Goal: Find specific page/section: Find specific page/section

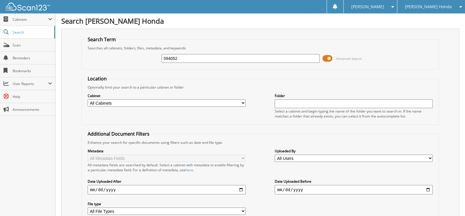
drag, startPoint x: 183, startPoint y: 59, endPoint x: 142, endPoint y: 59, distance: 41.3
click at [142, 59] on div "594052 Advanced Search" at bounding box center [260, 59] width 351 height 16
type input "186649"
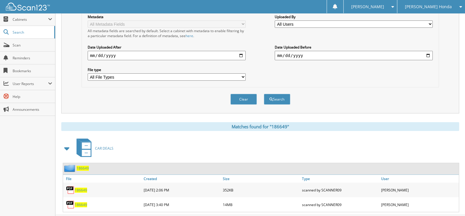
scroll to position [142, 0]
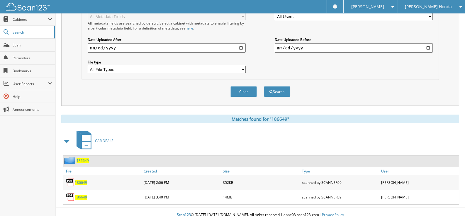
click at [79, 180] on span "186649" at bounding box center [81, 182] width 12 height 5
click at [81, 195] on span "186649" at bounding box center [81, 197] width 12 height 5
